Goal: Task Accomplishment & Management: Manage account settings

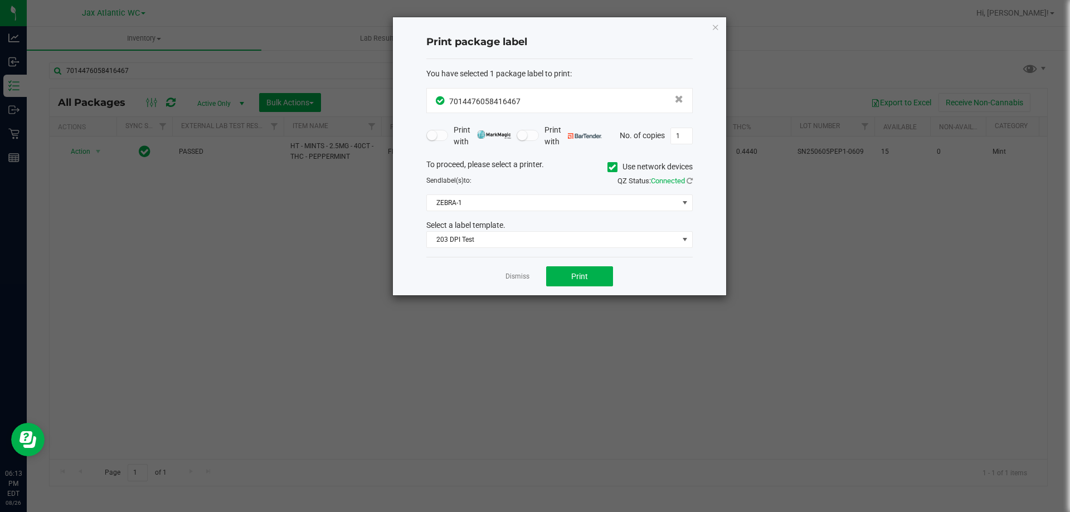
click at [514, 276] on link "Dismiss" at bounding box center [517, 276] width 24 height 9
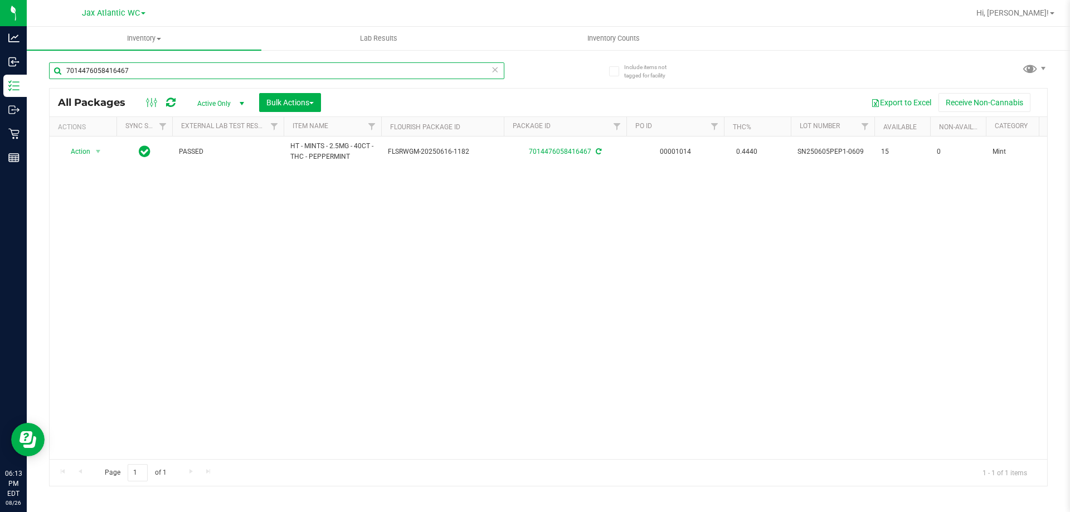
click at [324, 77] on input "7014476058416467" at bounding box center [276, 70] width 455 height 17
click at [324, 76] on input "7014476058416467" at bounding box center [276, 70] width 455 height 17
type input "6986796730989326"
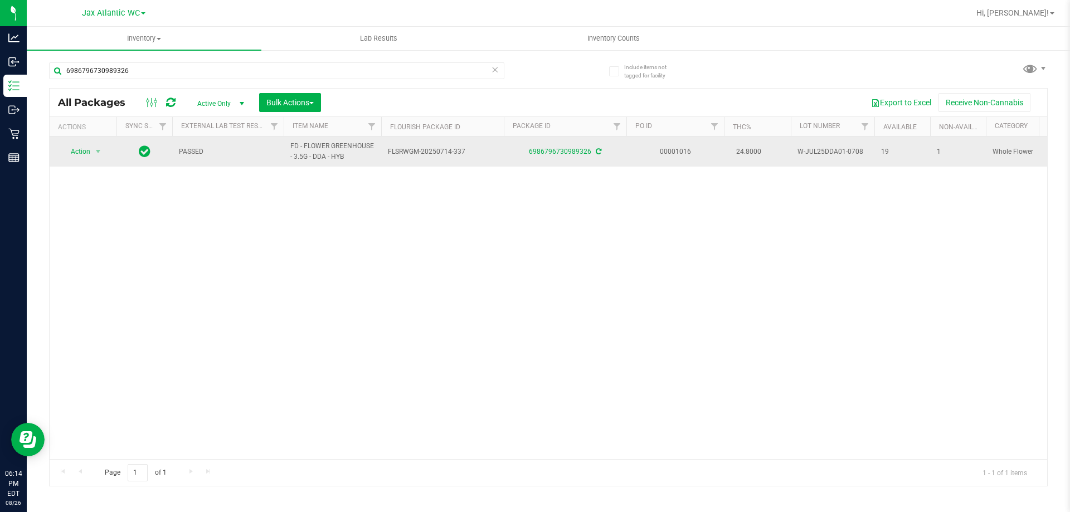
drag, startPoint x: 588, startPoint y: 160, endPoint x: 532, endPoint y: 161, distance: 56.8
click at [532, 161] on td "6986796730989326" at bounding box center [565, 152] width 123 height 30
click at [824, 151] on span "W-JUL25DDA01-0708" at bounding box center [832, 152] width 70 height 11
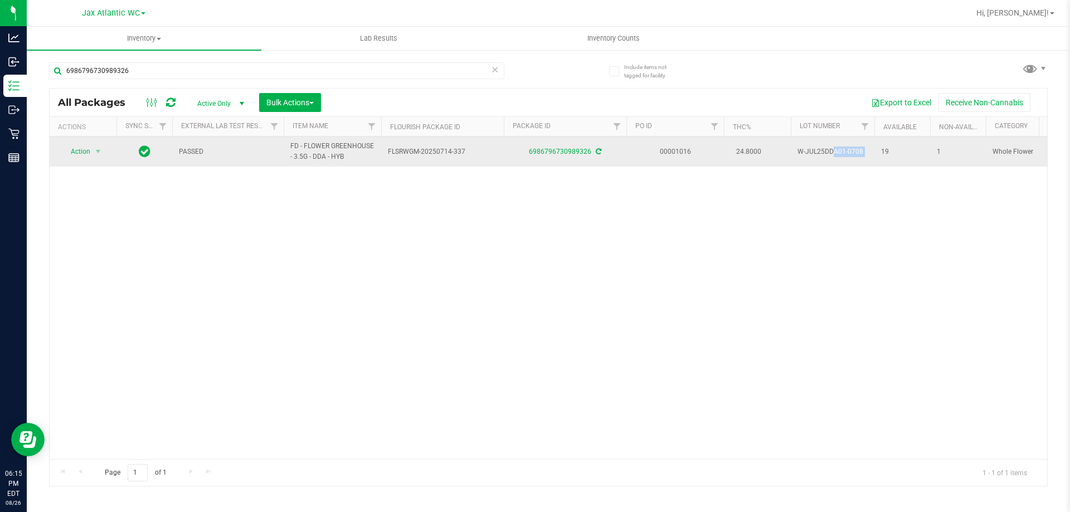
copy tr "W-JUL25DDA01-0708"
click at [92, 150] on span "select" at bounding box center [98, 152] width 14 height 16
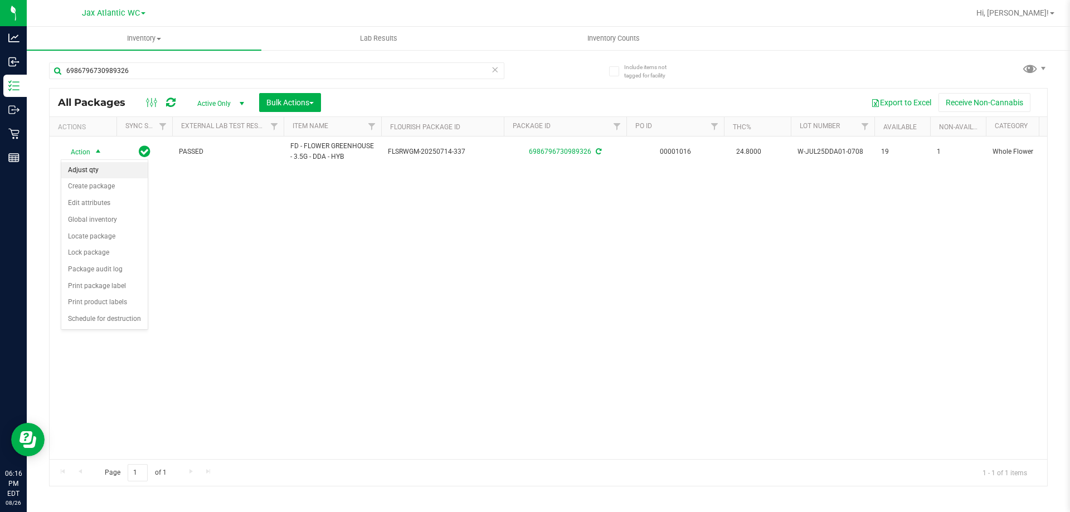
click at [102, 169] on li "Adjust qty" at bounding box center [104, 170] width 86 height 17
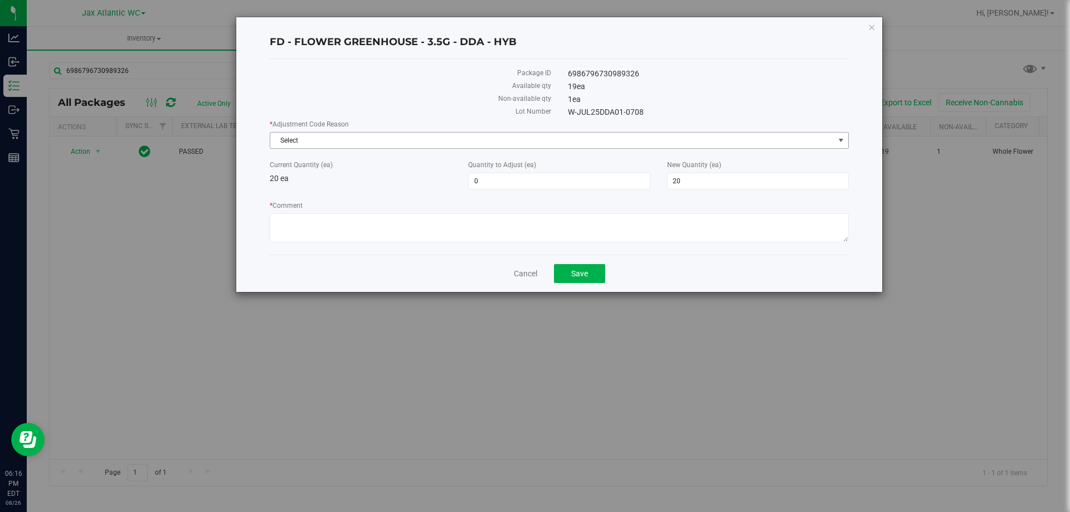
click at [337, 139] on span "Select" at bounding box center [552, 141] width 564 height 16
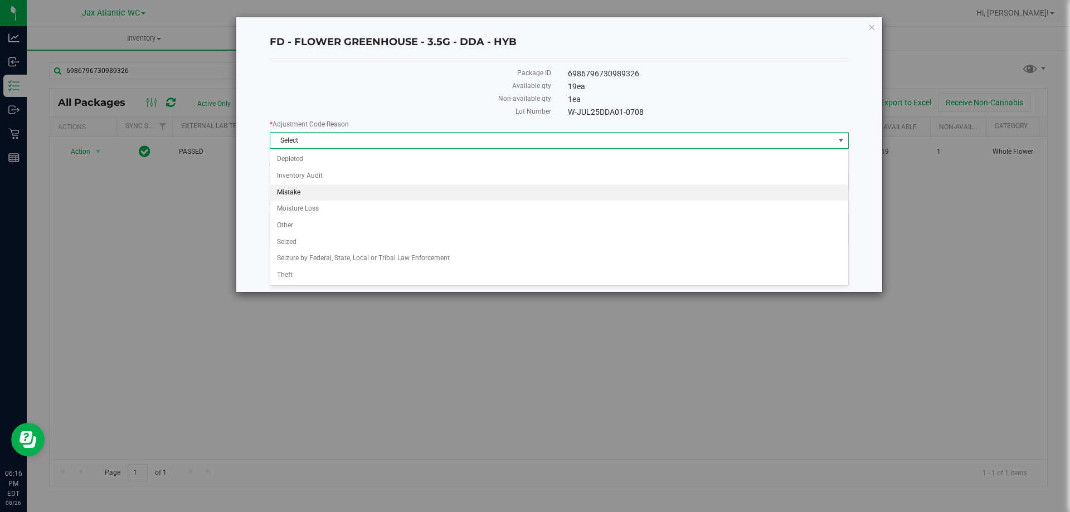
click at [315, 195] on li "Mistake" at bounding box center [559, 192] width 578 height 17
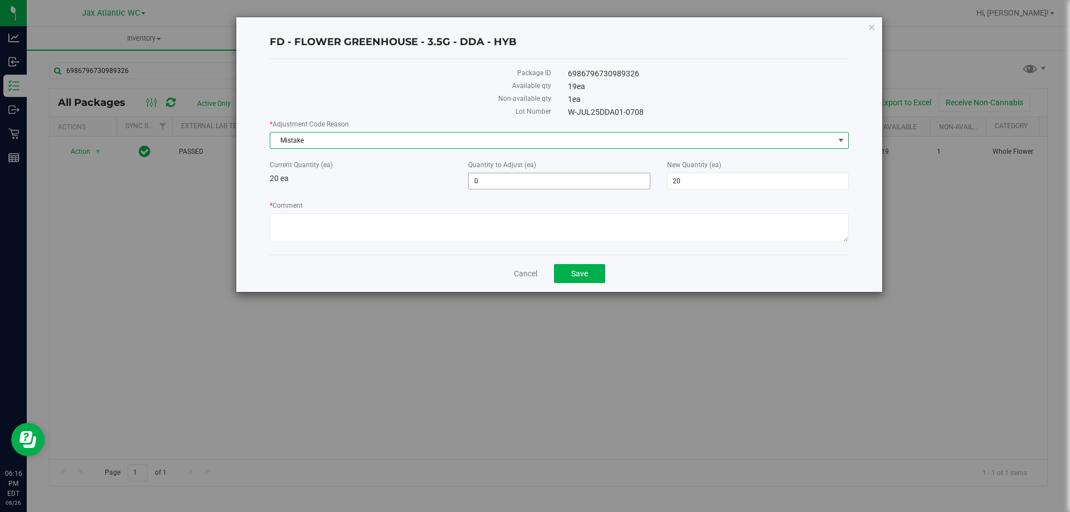
click at [485, 182] on span "0 0" at bounding box center [559, 181] width 182 height 17
click at [485, 182] on input "0" at bounding box center [559, 181] width 181 height 16
type input "-1"
type input "19"
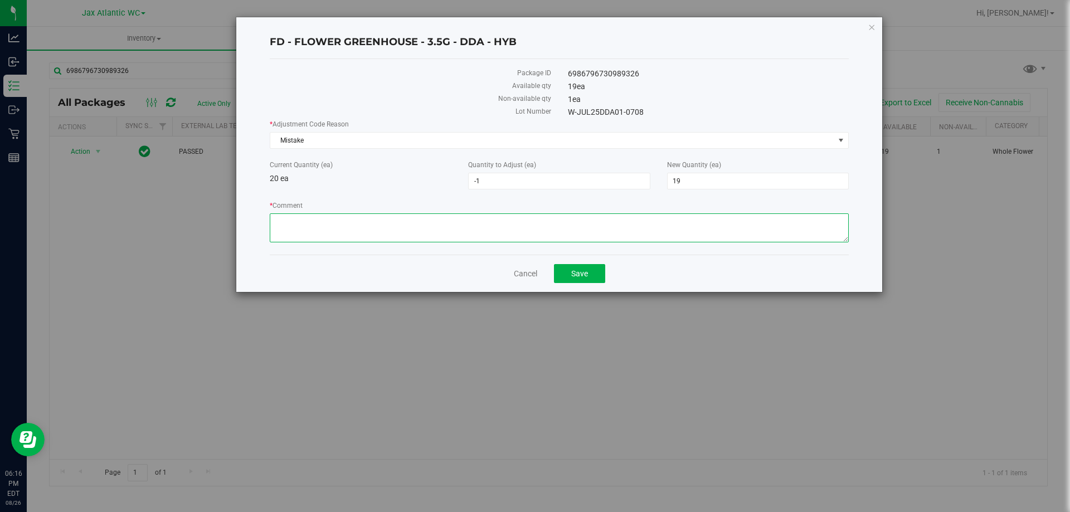
click at [446, 221] on textarea "* Comment" at bounding box center [559, 227] width 579 height 29
type textarea "p"
type textarea "Package came to us with only 19 units. QAC report submitted-AP"
click at [592, 274] on button "Save" at bounding box center [579, 273] width 51 height 19
